Goal: Use online tool/utility: Use online tool/utility

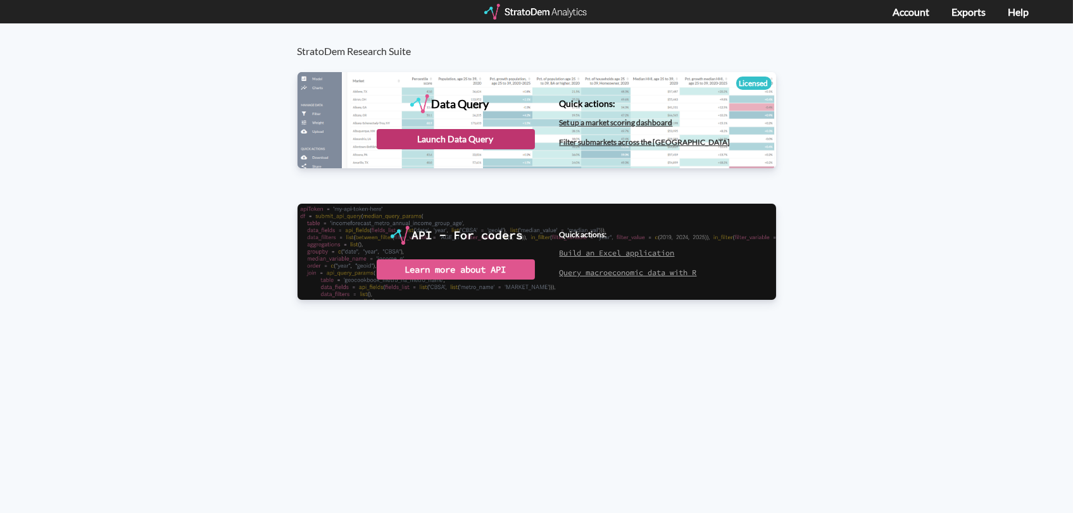
click at [485, 141] on div "Launch Data Query" at bounding box center [456, 139] width 158 height 20
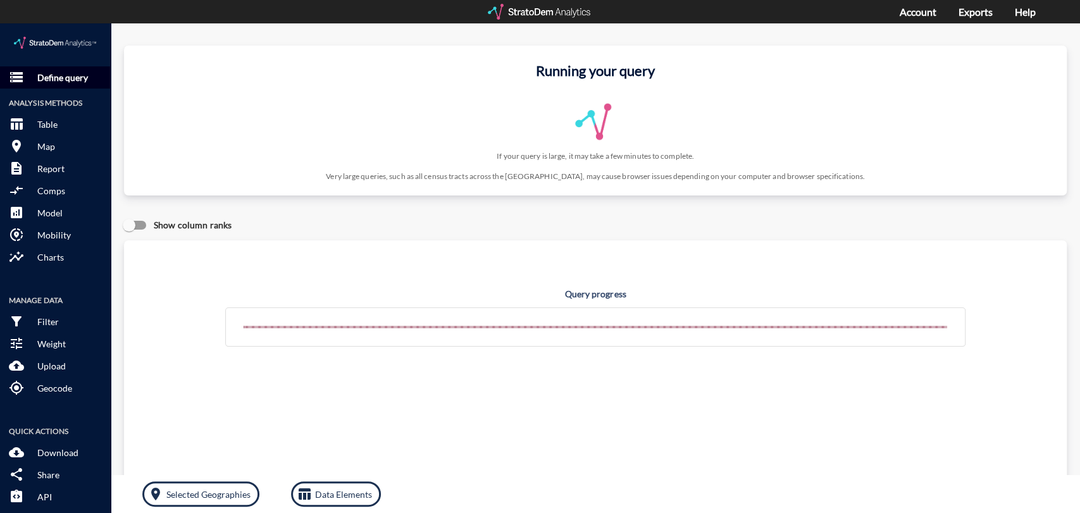
click p "Define query"
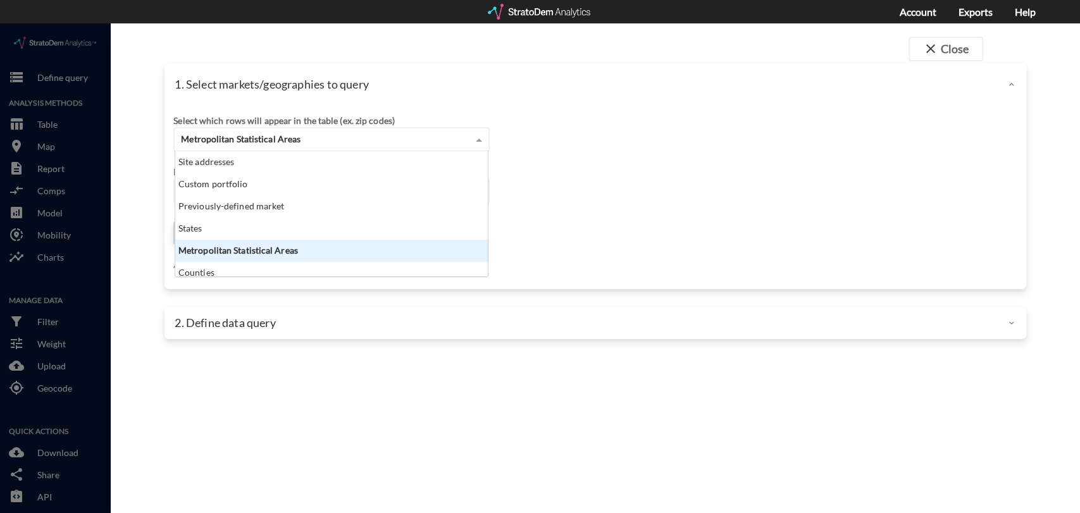
click span "Metropolitan Statistical Areas"
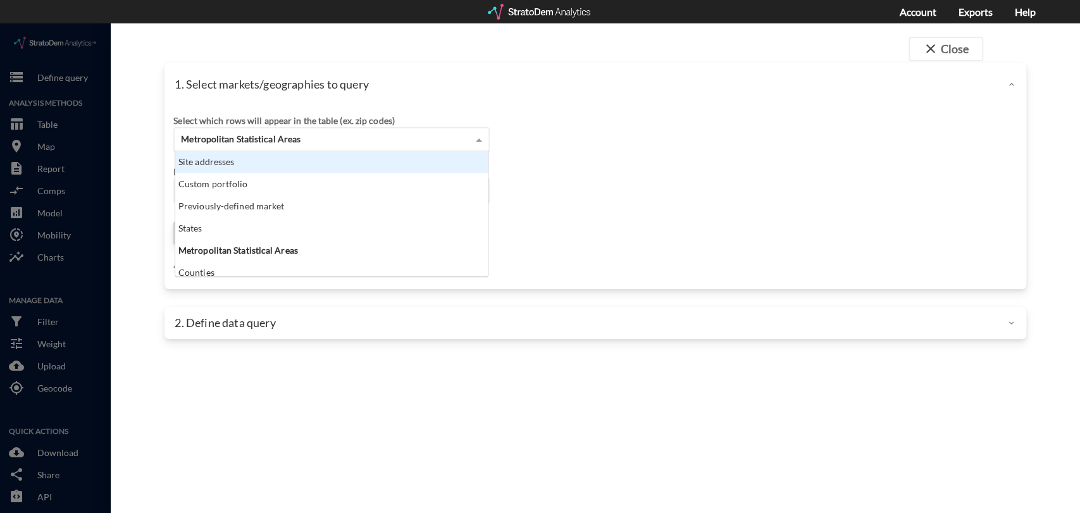
click div "Site addresses"
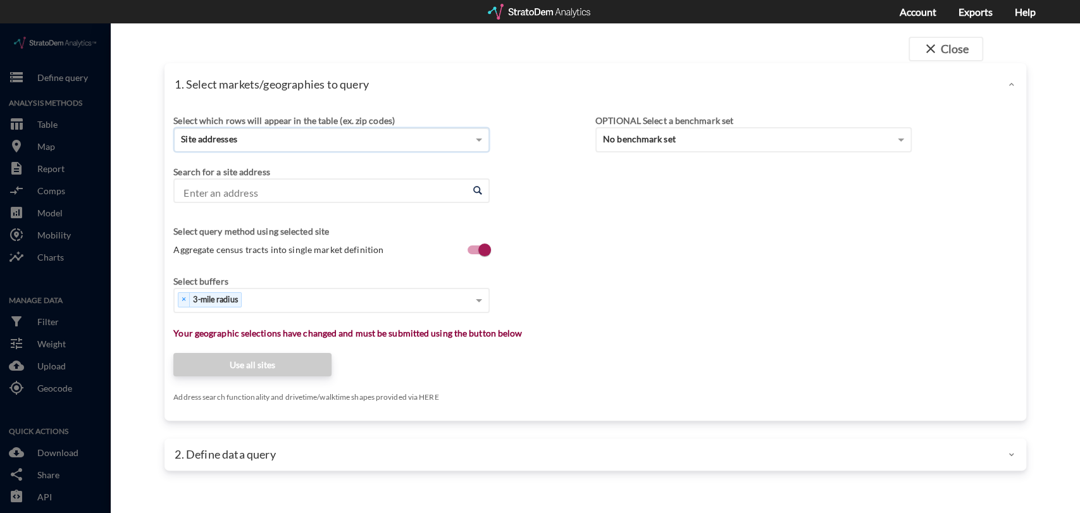
click input "Enter an address"
paste input "950 NE 124th St, North Miami, FL 33161"
click input "950 NE 124th St, North Miami, FL 33161"
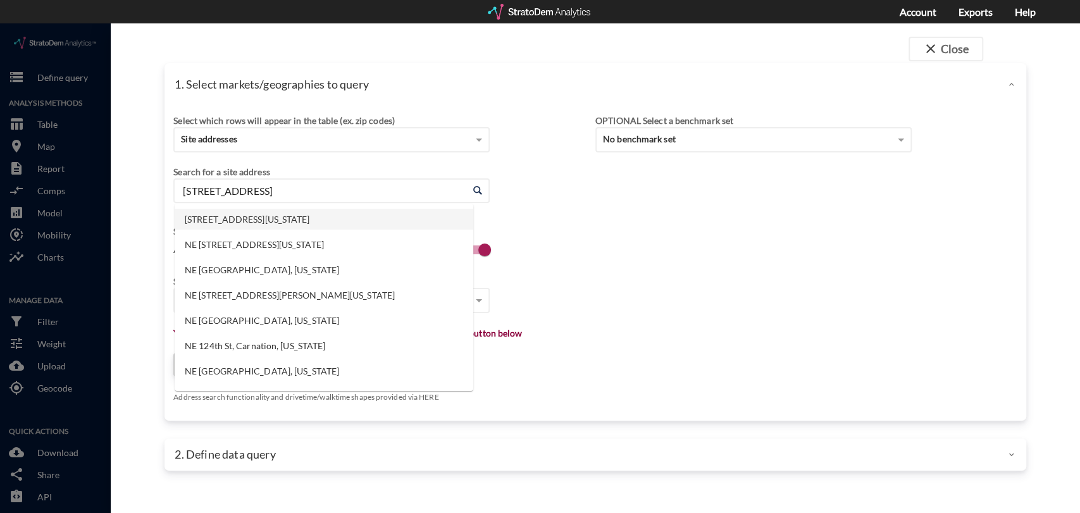
click li "950 NE 124th St, North Miami, Florida"
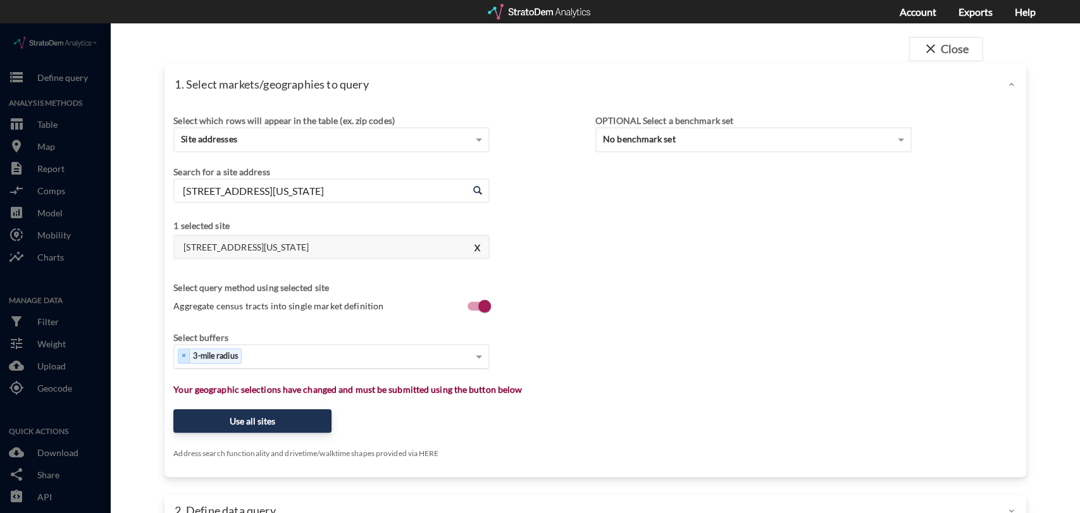
type input "950 NE 124th St, North Miami, Florida"
click div "Select..."
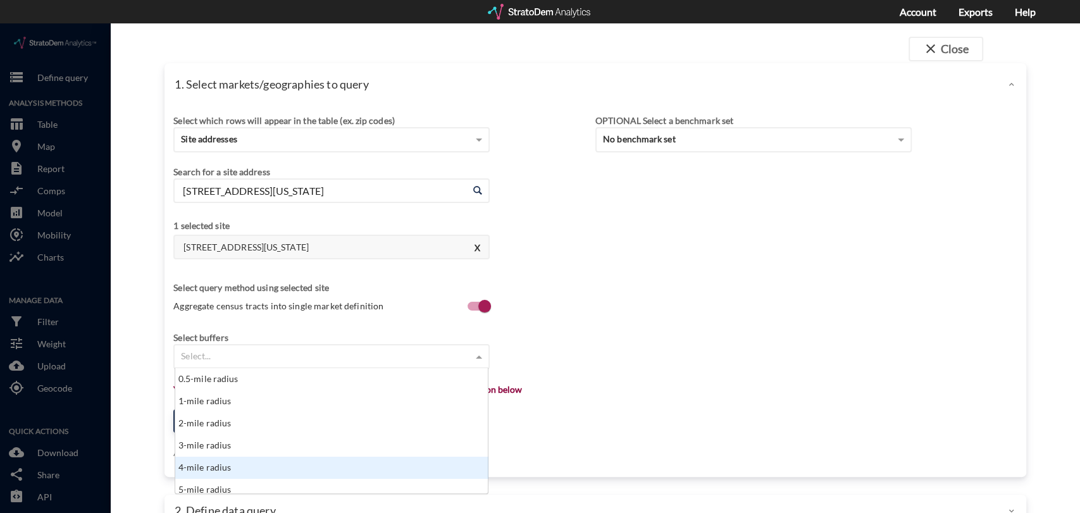
scroll to position [6, 0]
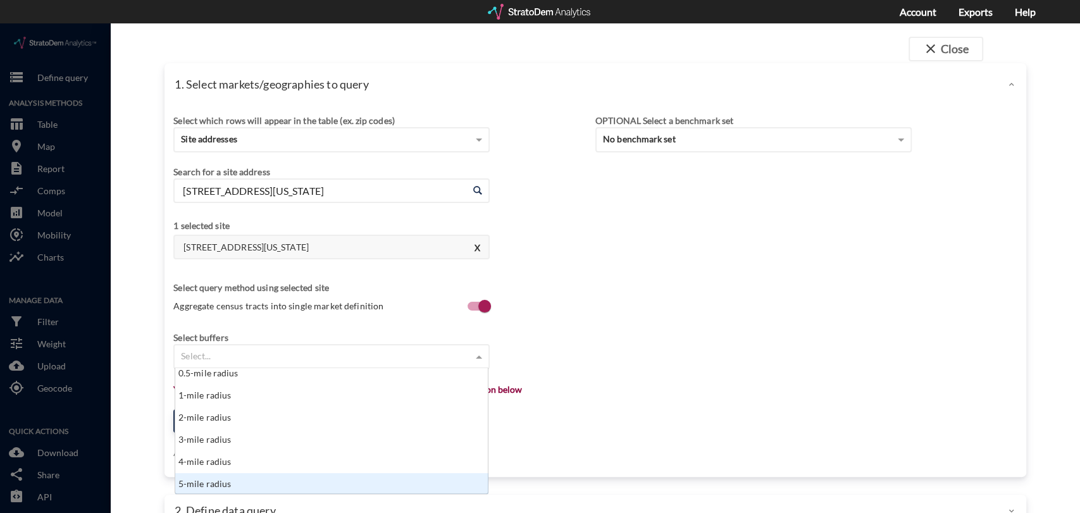
click div "5-mile radius"
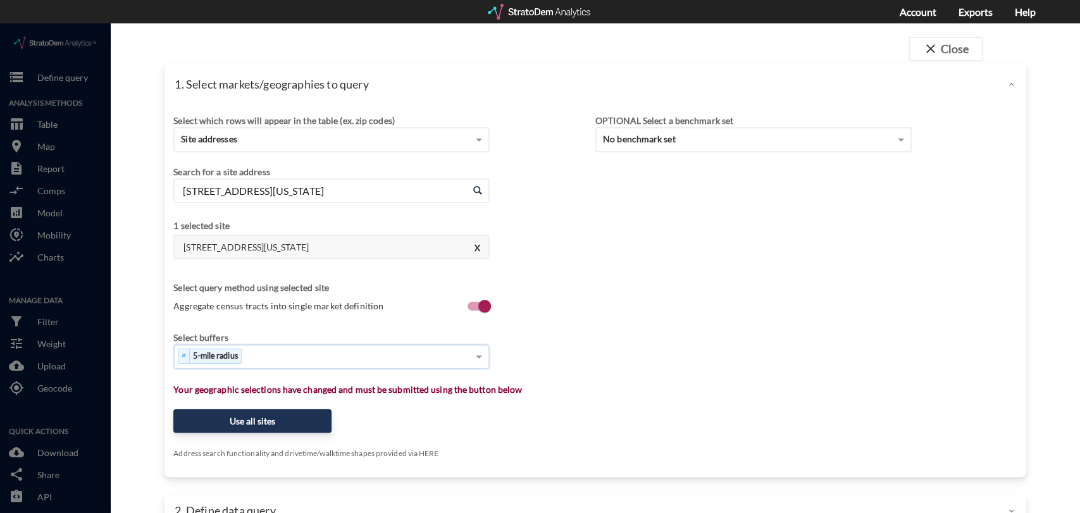
click div "× 5-mile radius"
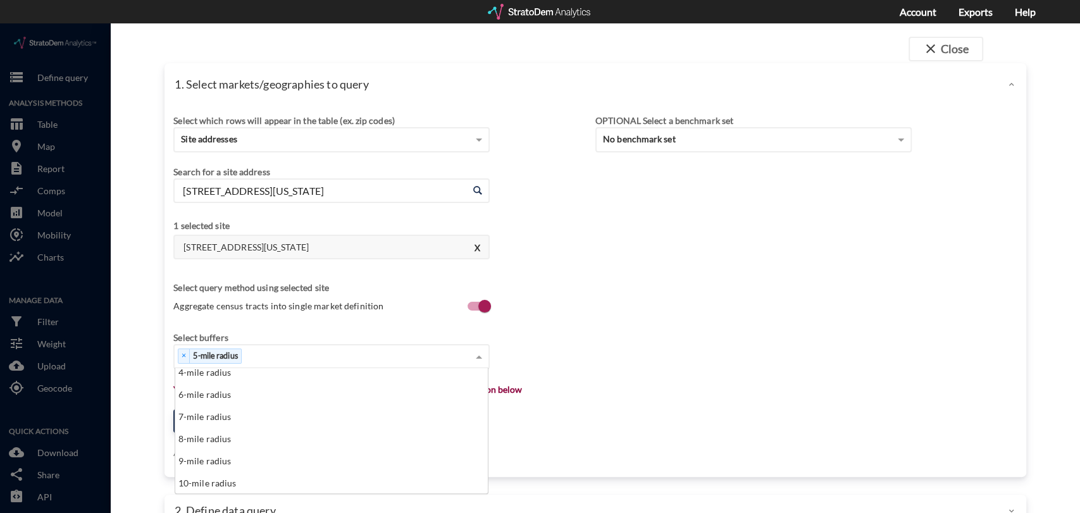
scroll to position [126, 0]
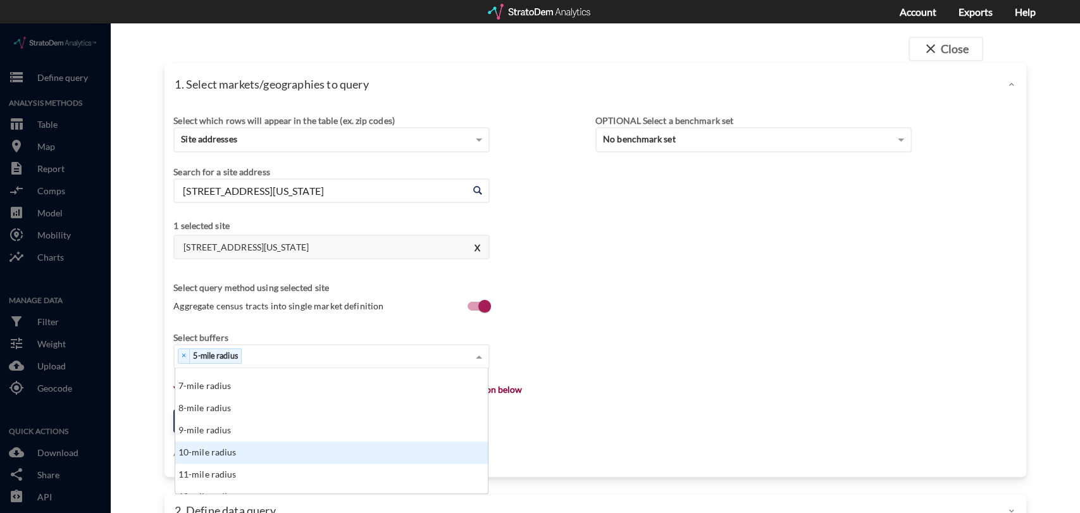
click div "10-mile radius"
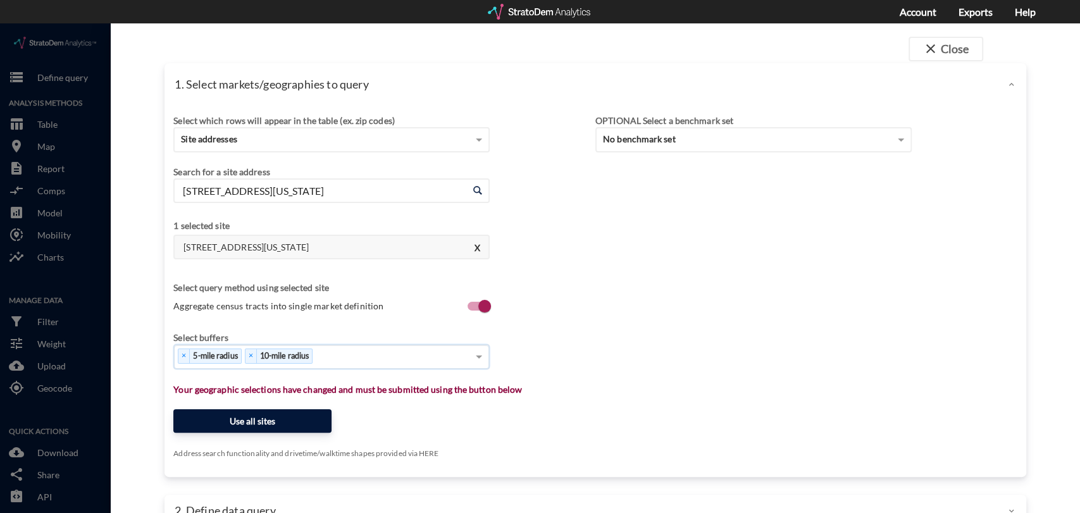
click button "Use all sites"
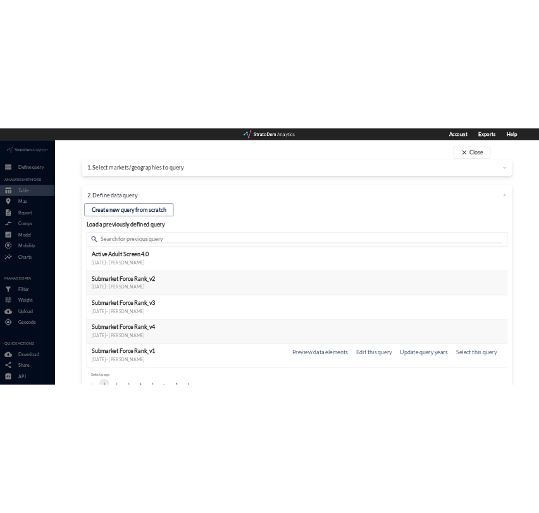
scroll to position [61, 0]
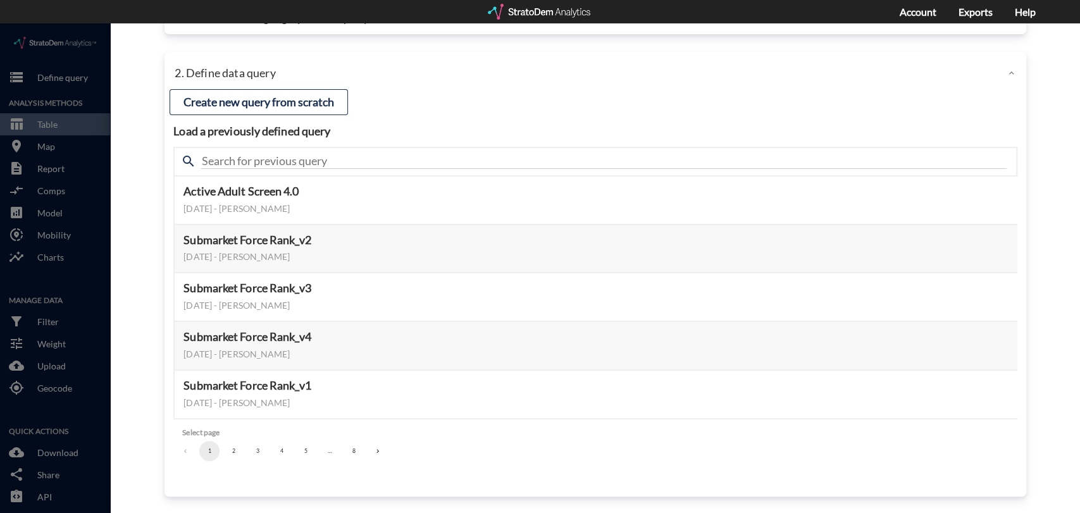
click button "5"
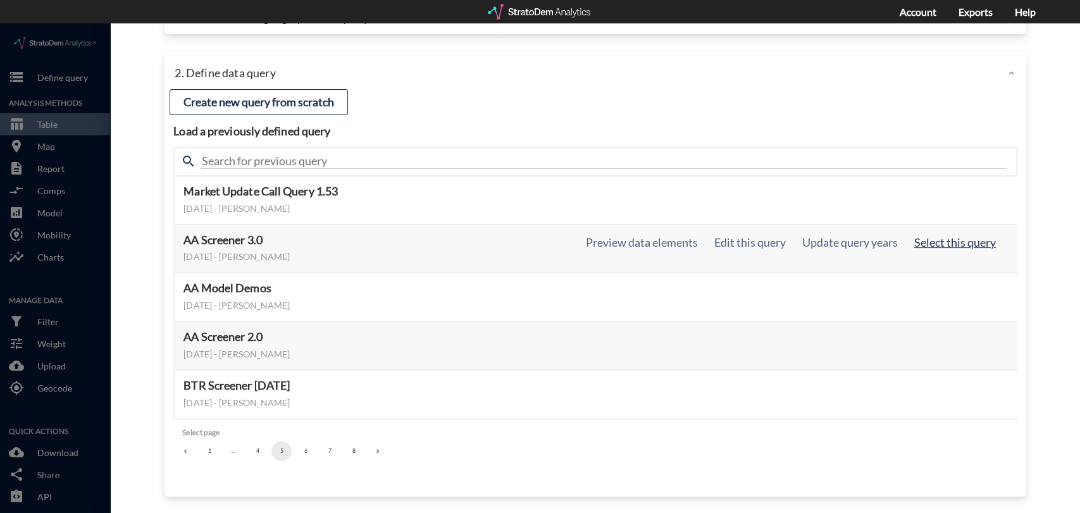
click button "Select this query"
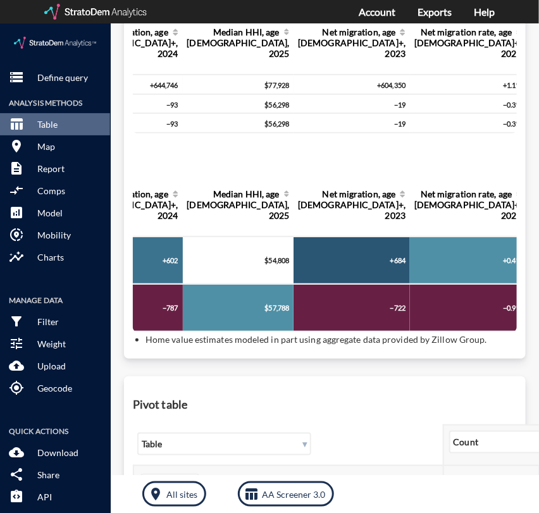
scroll to position [0, 296]
